Goal: Information Seeking & Learning: Find specific fact

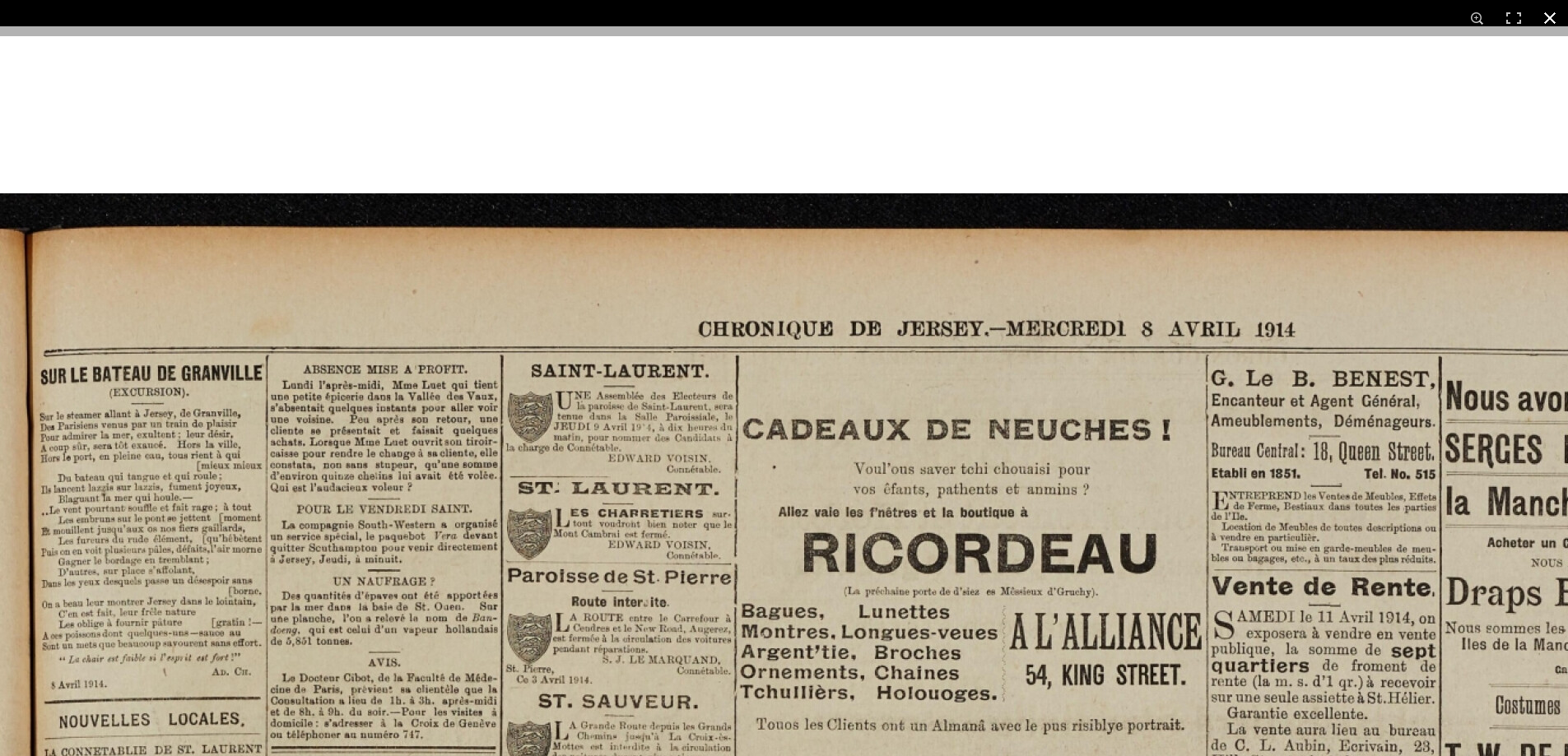
scroll to position [82, 0]
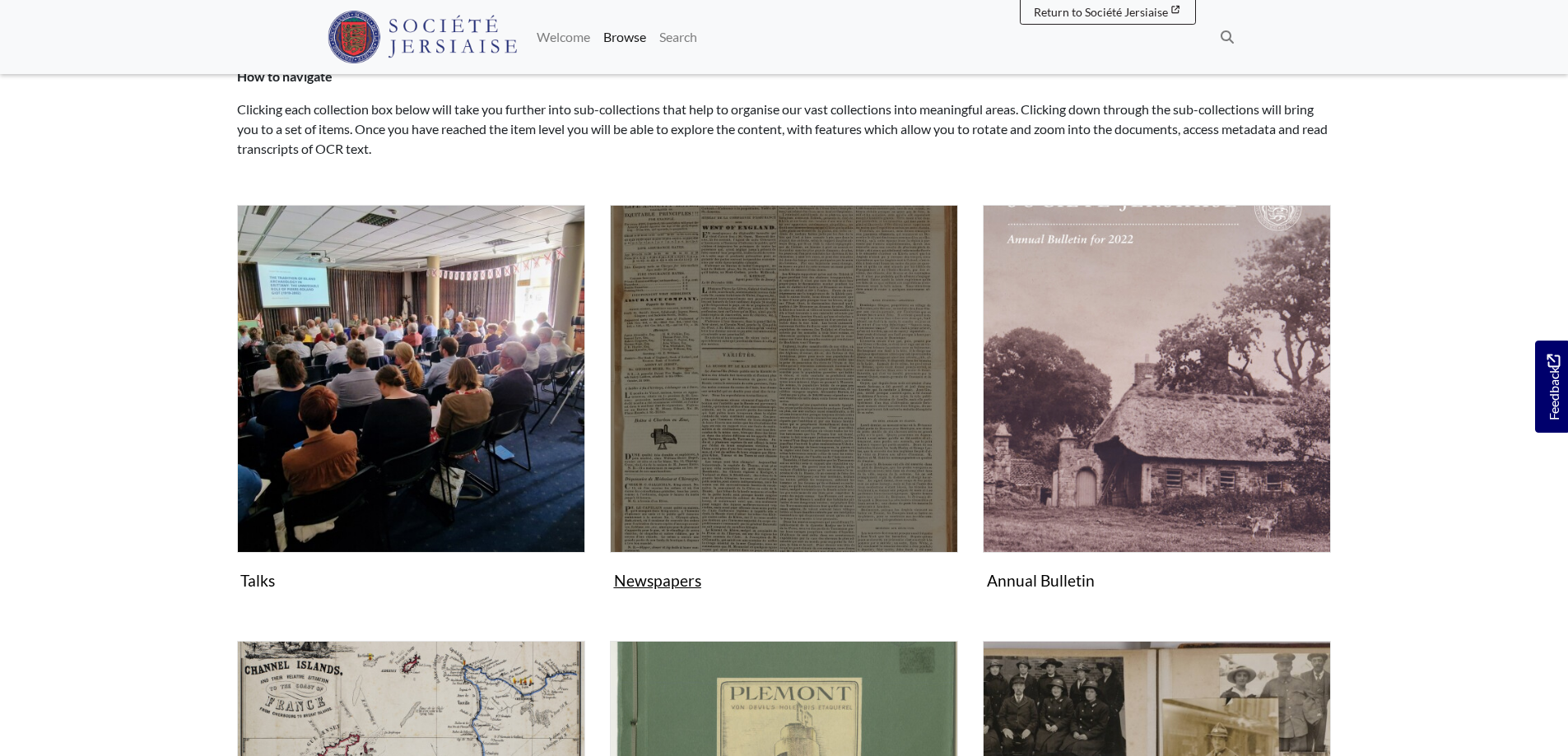
scroll to position [247, 0]
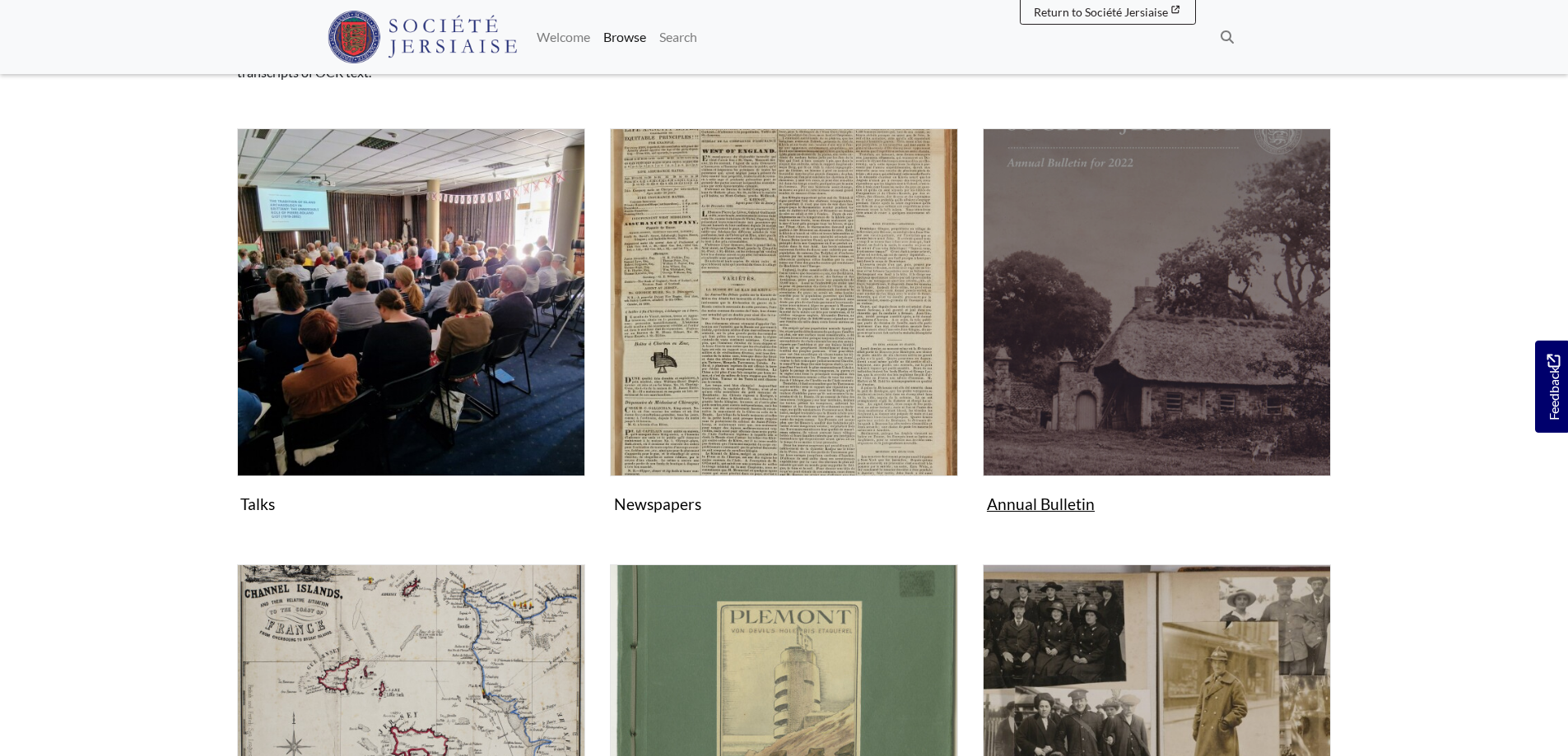
click at [1104, 396] on img "Subcollection" at bounding box center [1156, 303] width 348 height 348
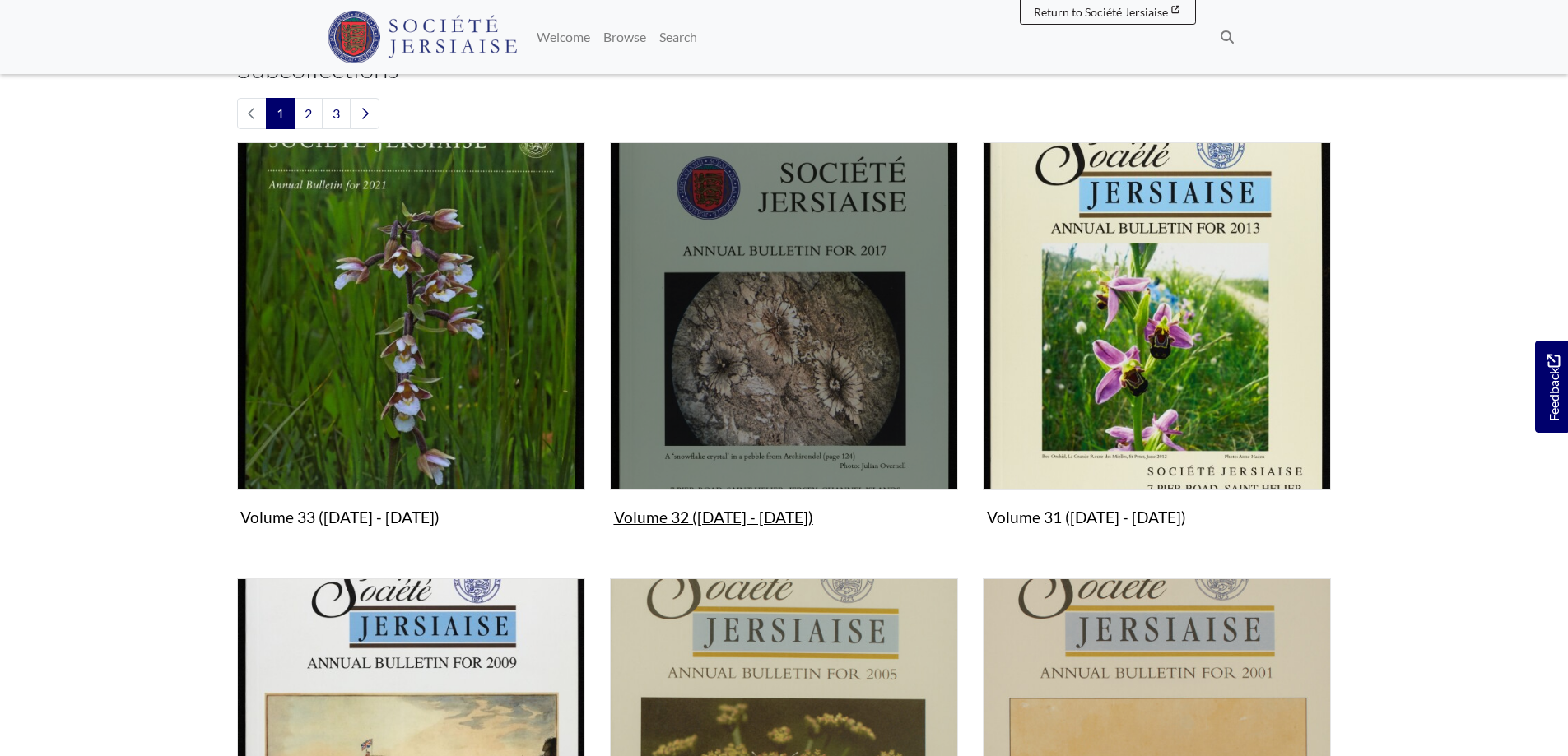
scroll to position [494, 0]
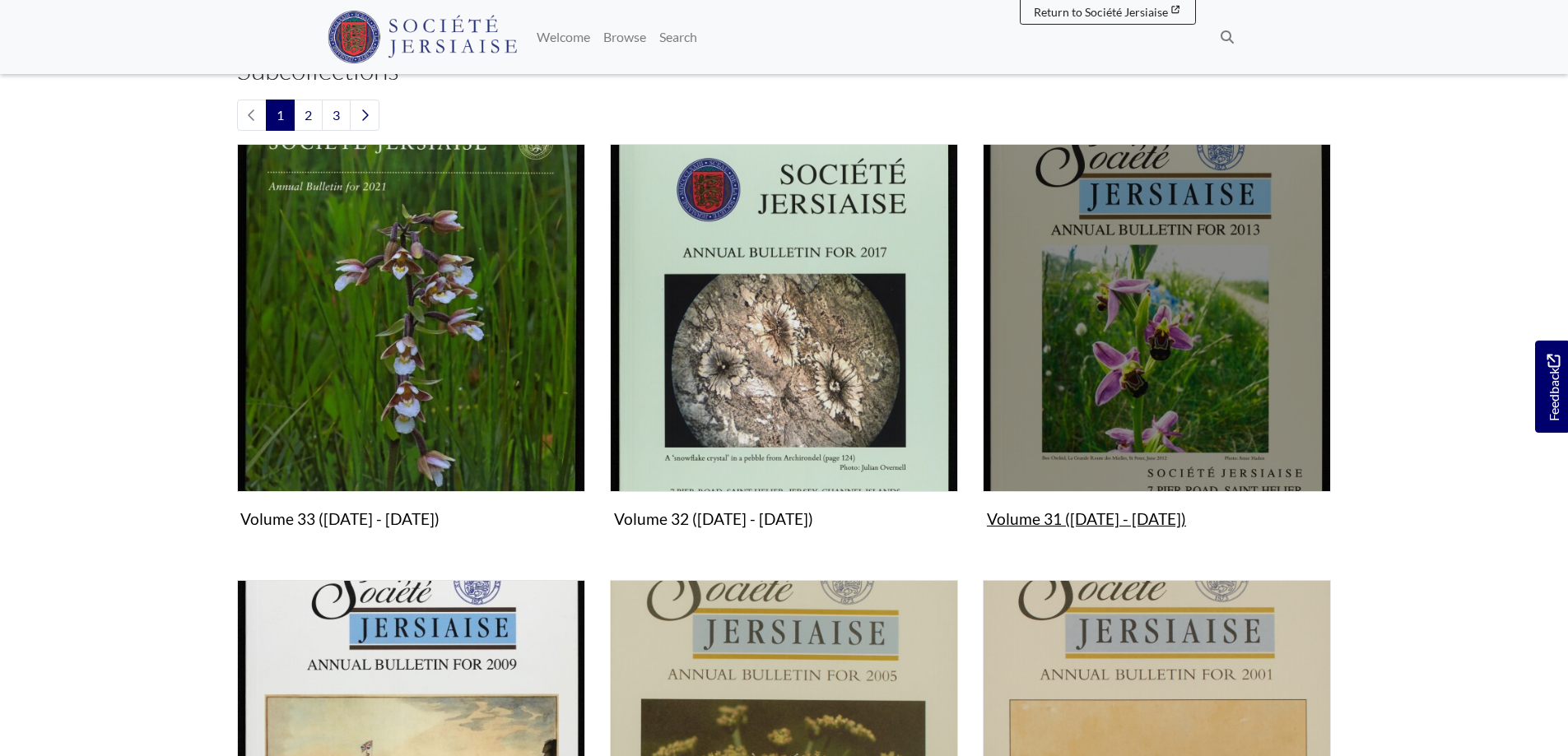
click at [1142, 369] on img "Subcollection" at bounding box center [1156, 318] width 348 height 348
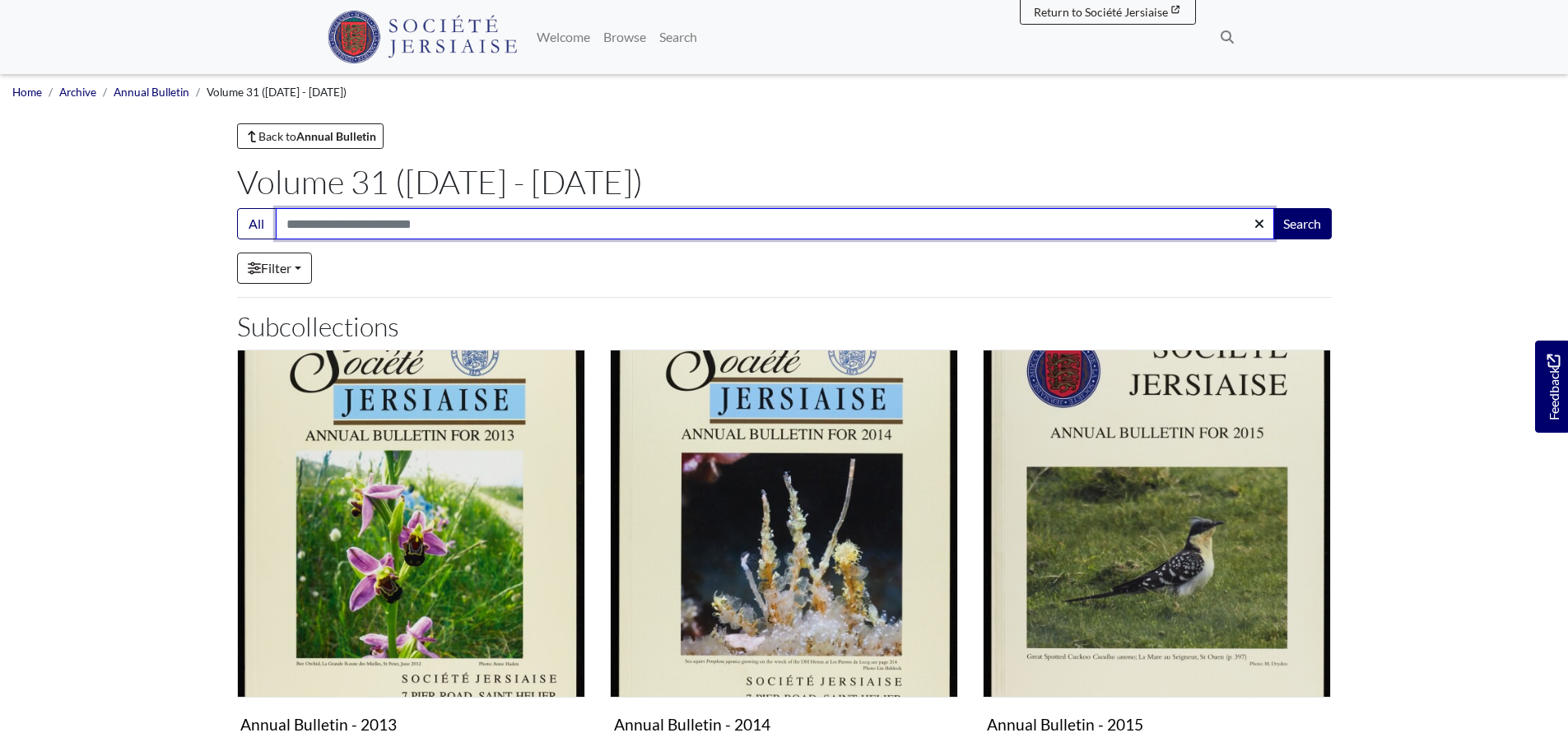
click at [346, 230] on input "Search:" at bounding box center [774, 223] width 998 height 31
type input "**********"
click at [1272, 208] on button "Search" at bounding box center [1301, 223] width 59 height 31
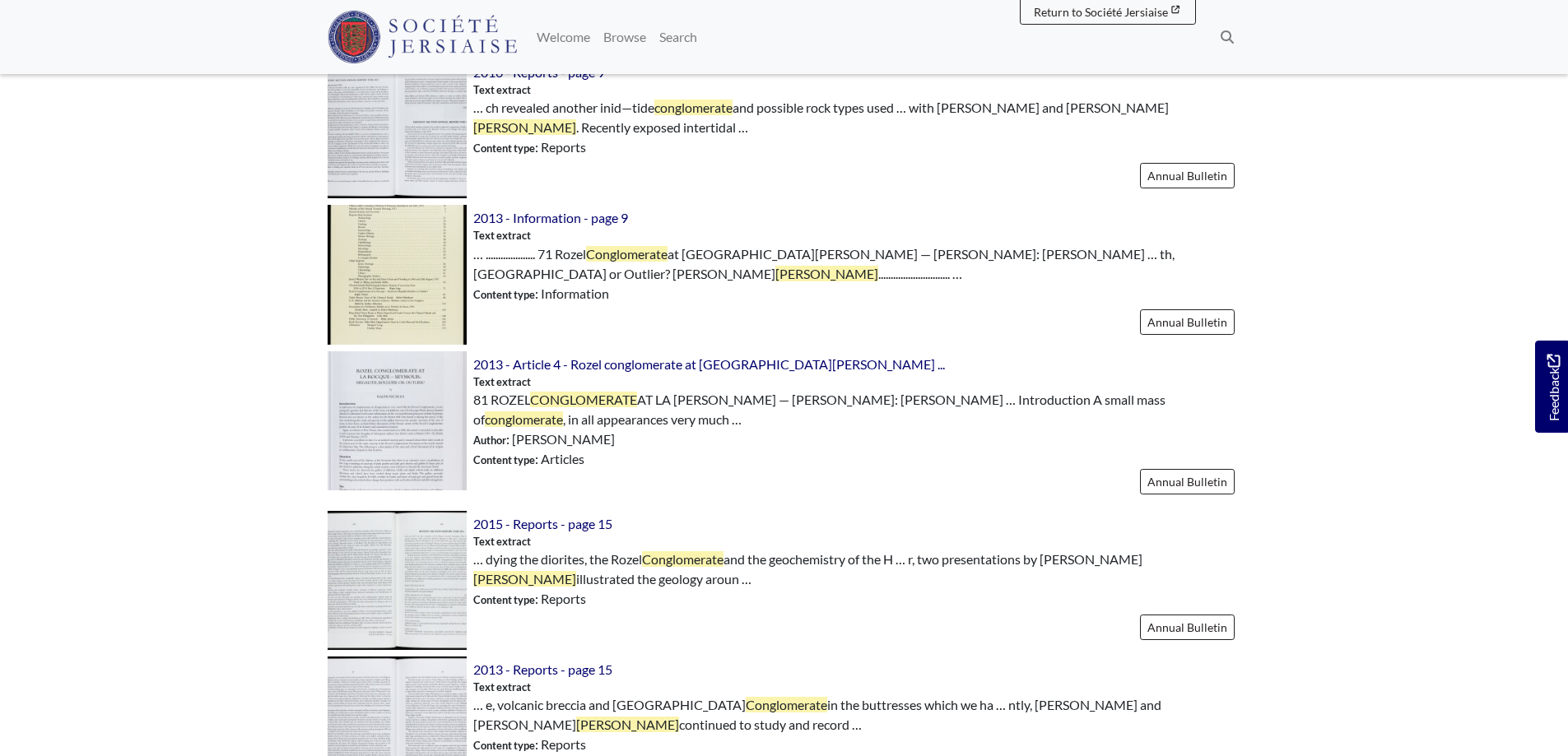
scroll to position [658, 0]
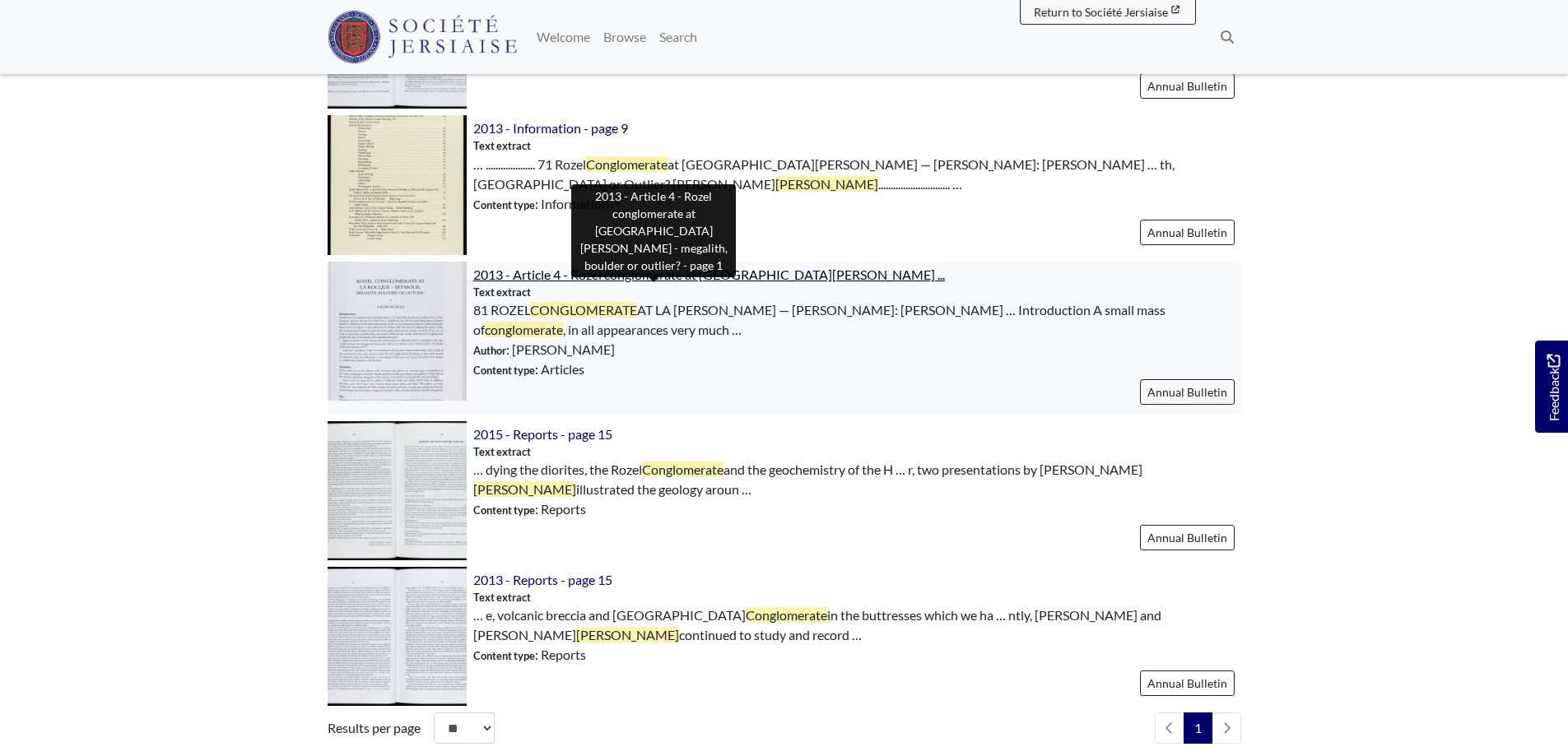
click at [590, 271] on span "2013 - Article 4 - Rozel conglomerate at [GEOGRAPHIC_DATA][PERSON_NAME] ..." at bounding box center [709, 275] width 472 height 15
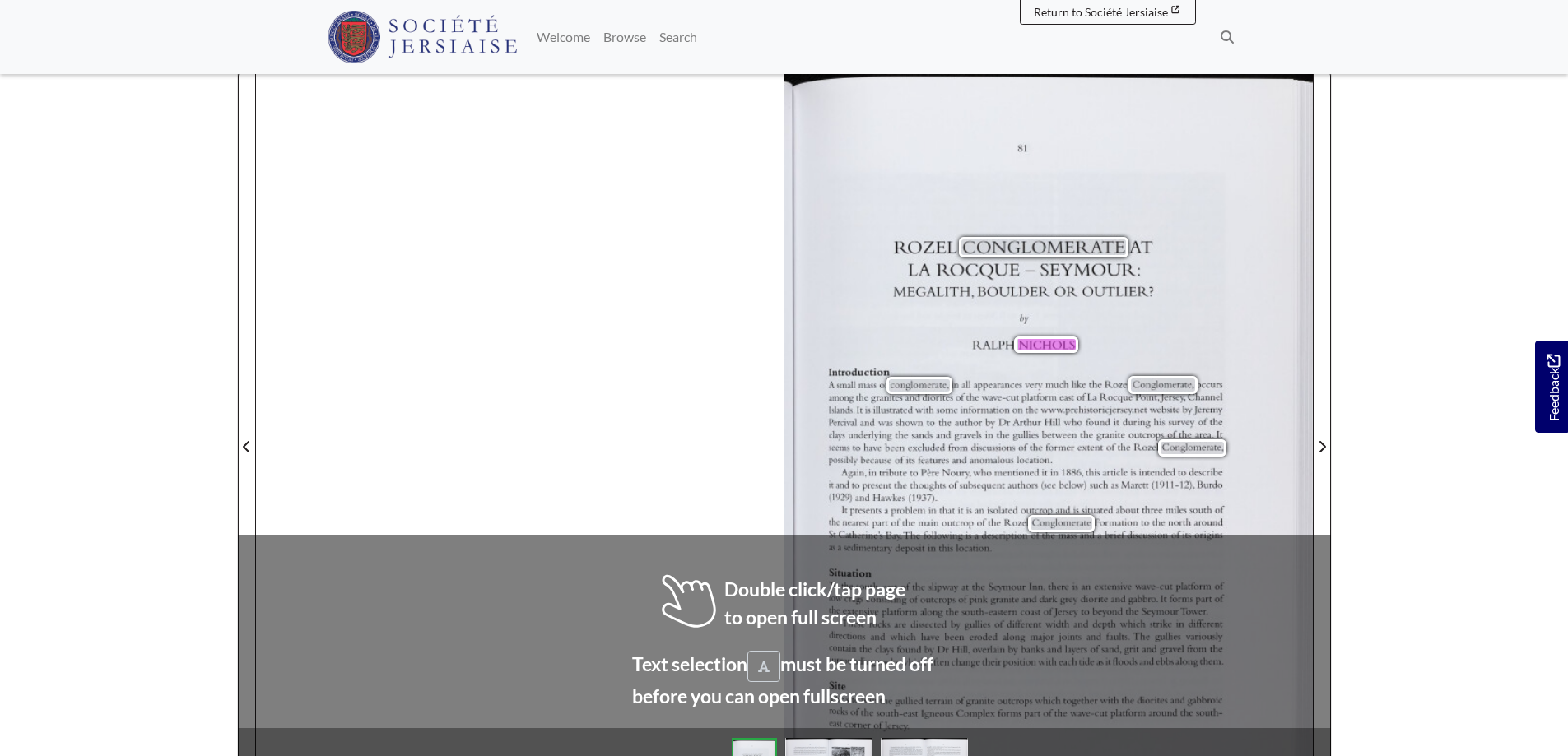
scroll to position [329, 0]
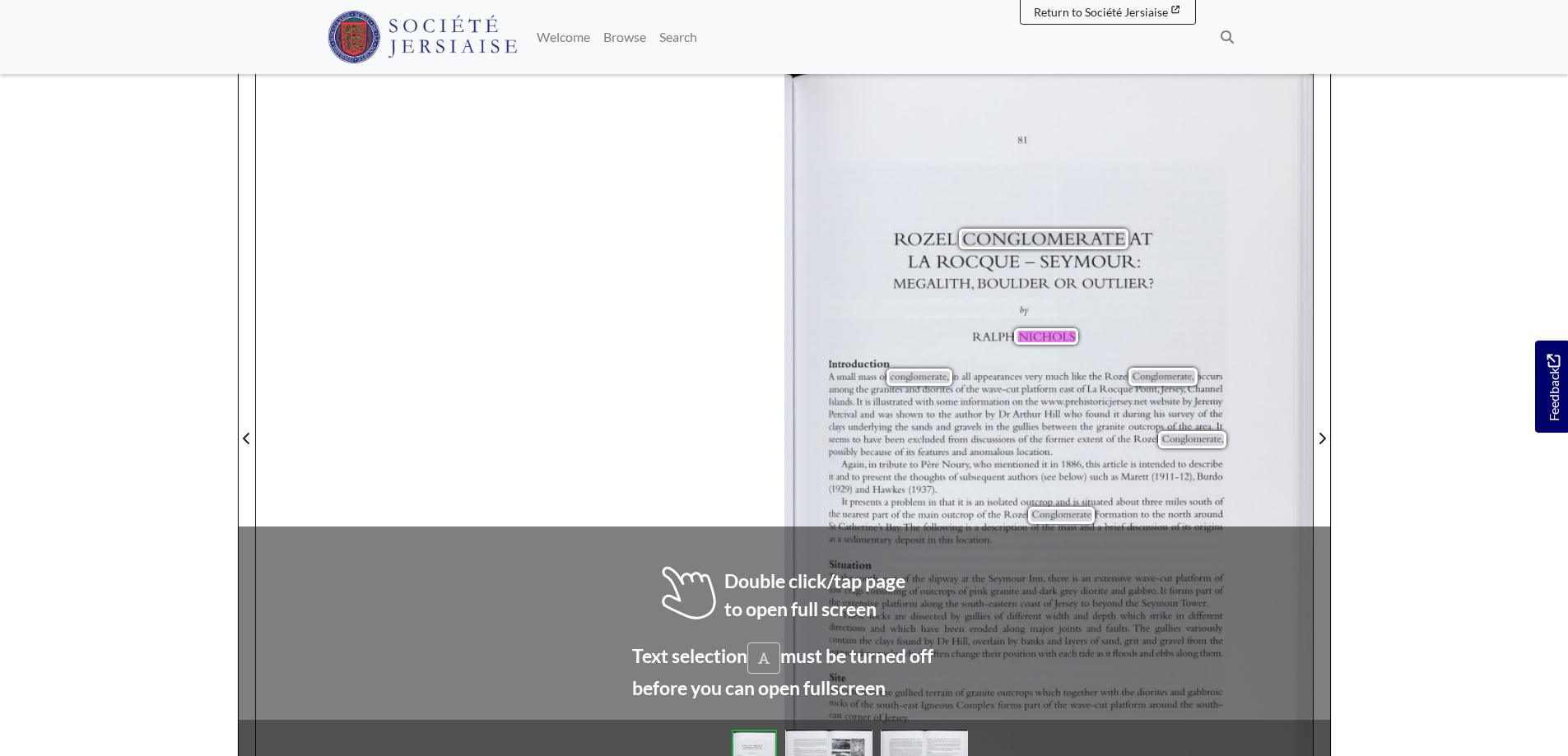
click at [624, 322] on div "81 ROZEL CONGLOMERATE AT LA [PERSON_NAME] — [PERSON_NAME]: MEGALITH, BOULDER OR…" at bounding box center [784, 428] width 1057 height 747
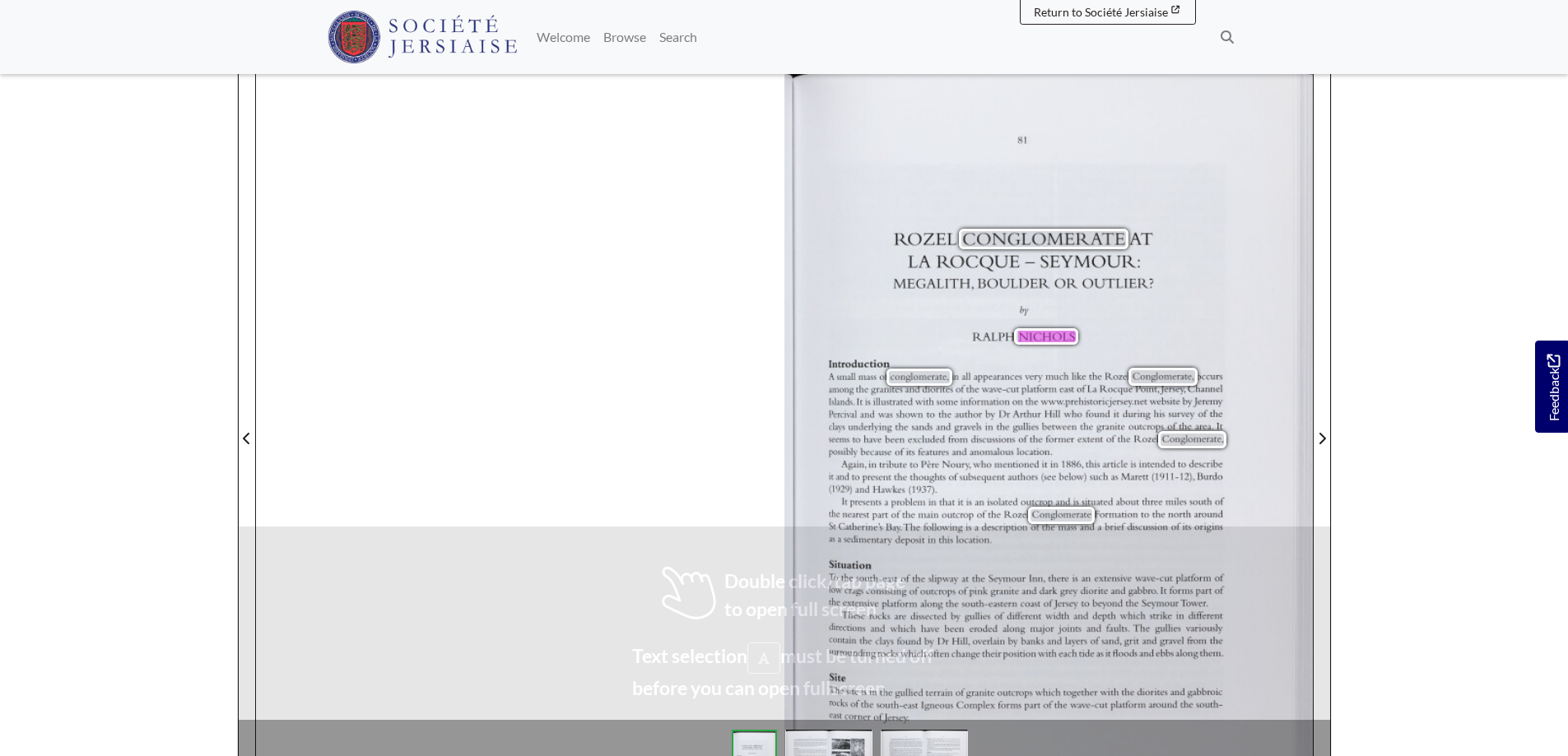
scroll to position [0, 0]
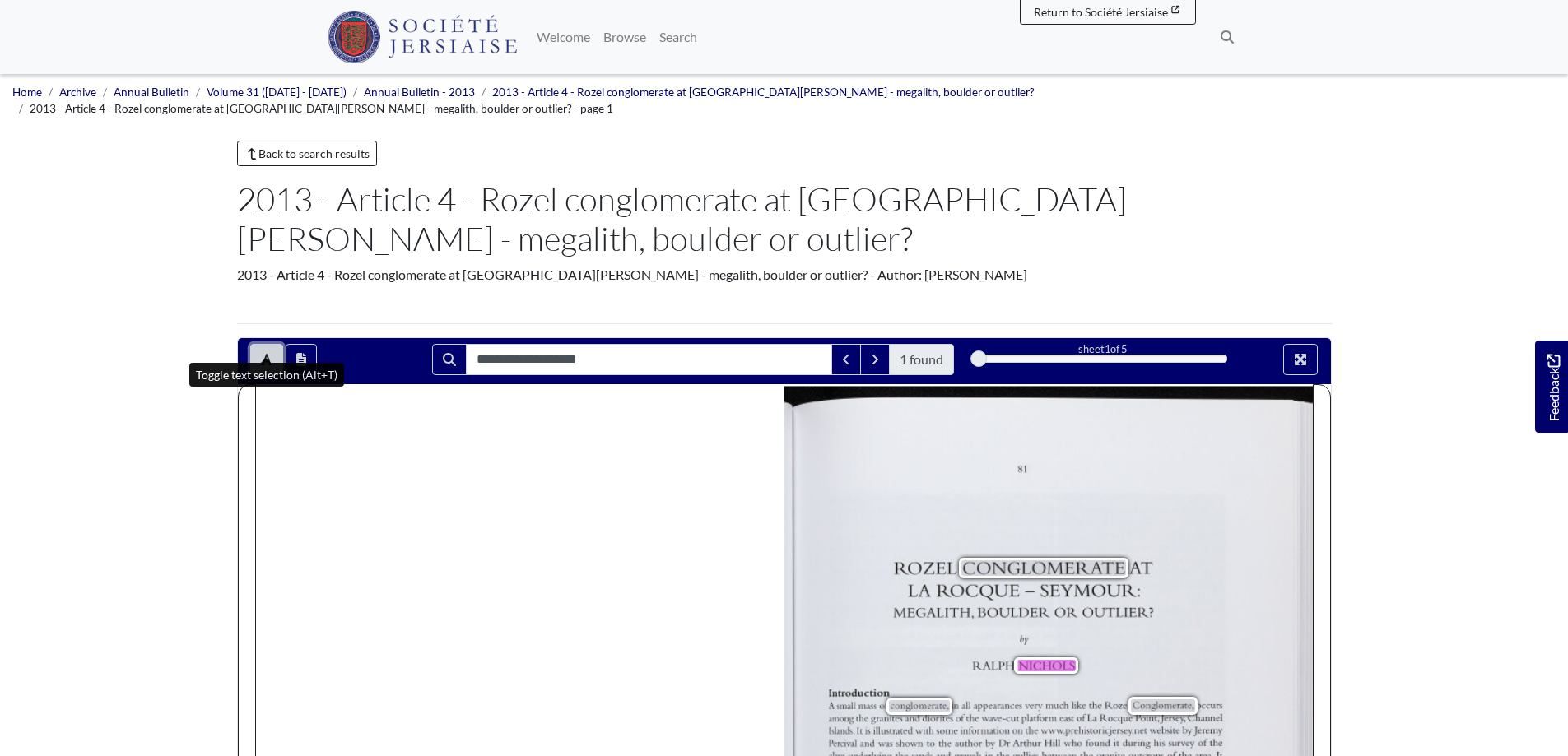
click at [271, 353] on icon "Toggle text selection (Alt+T)" at bounding box center [267, 360] width 12 height 14
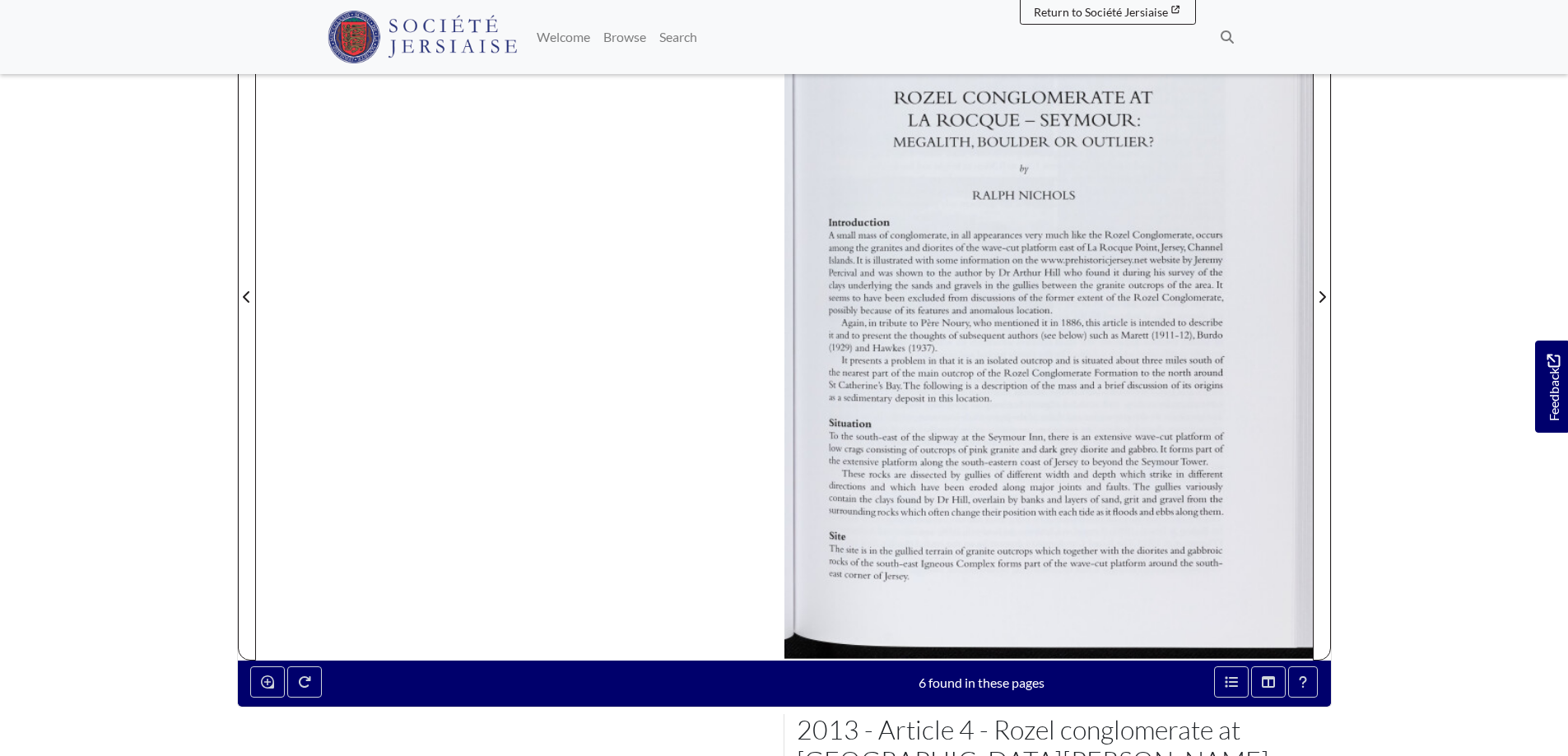
scroll to position [494, 0]
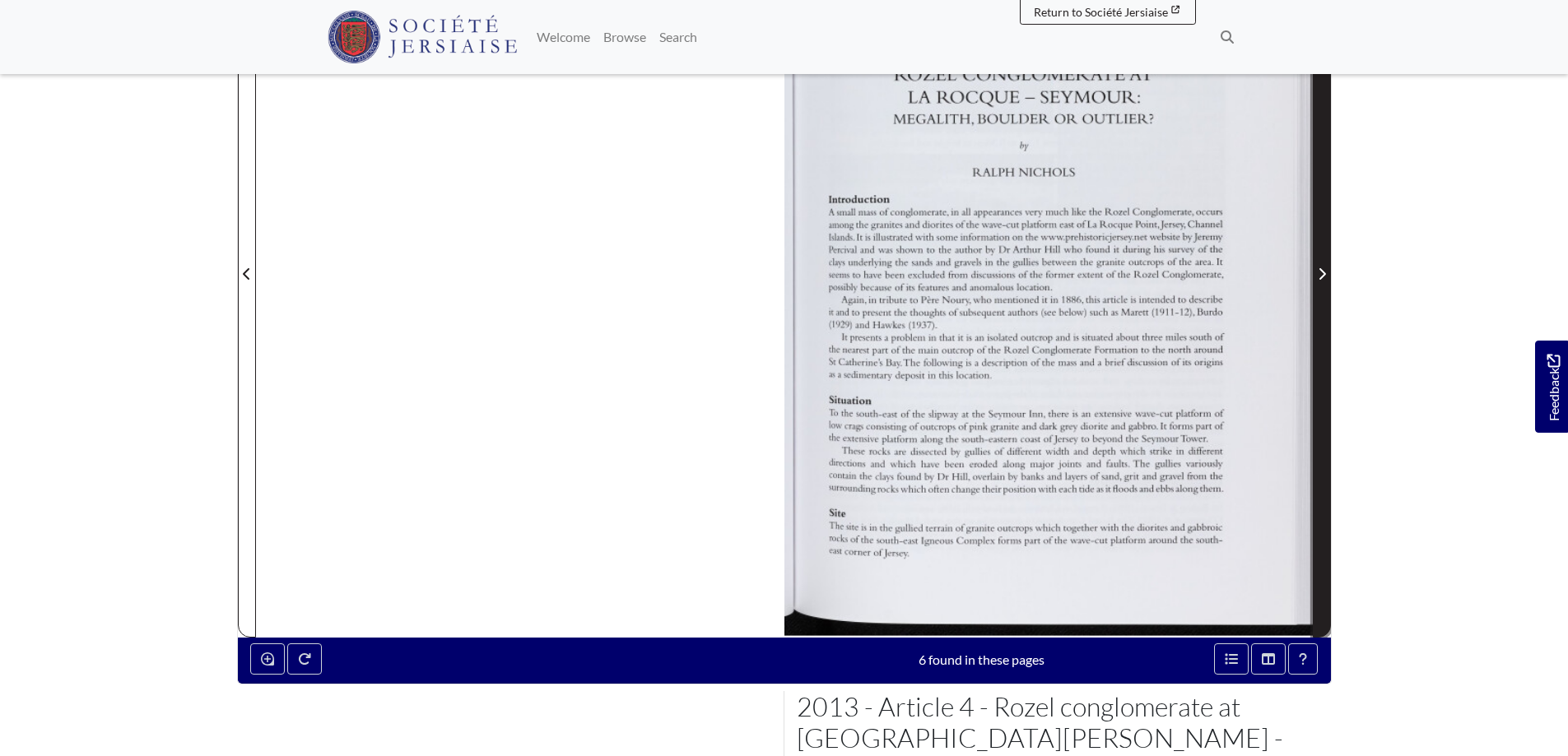
click at [1319, 268] on icon "Next Page" at bounding box center [1321, 275] width 9 height 14
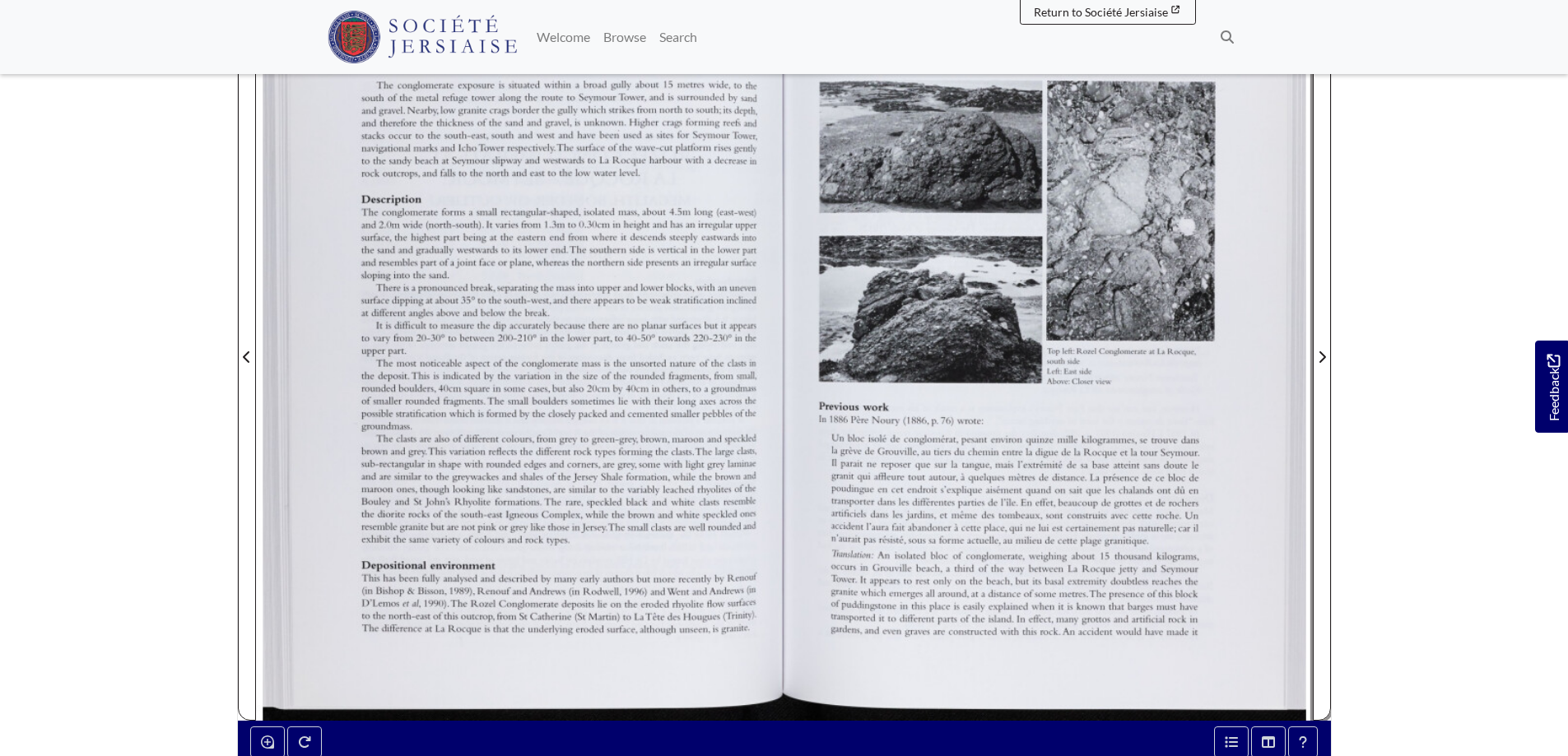
scroll to position [412, 0]
